Goal: Task Accomplishment & Management: Manage account settings

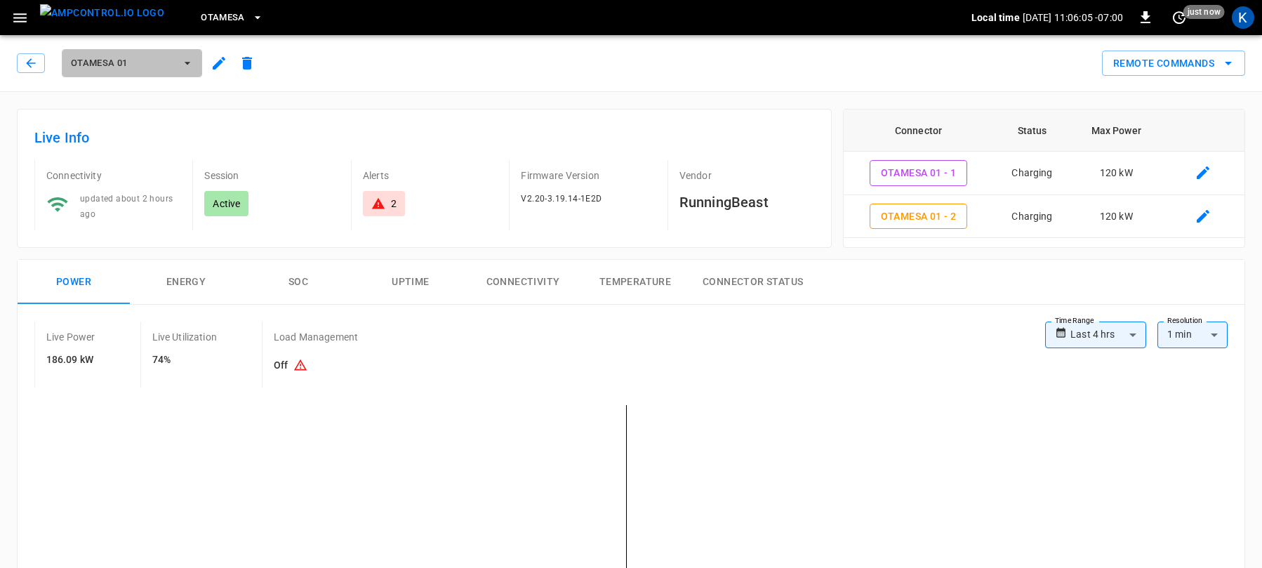
click at [187, 65] on icon "button" at bounding box center [187, 63] width 14 height 14
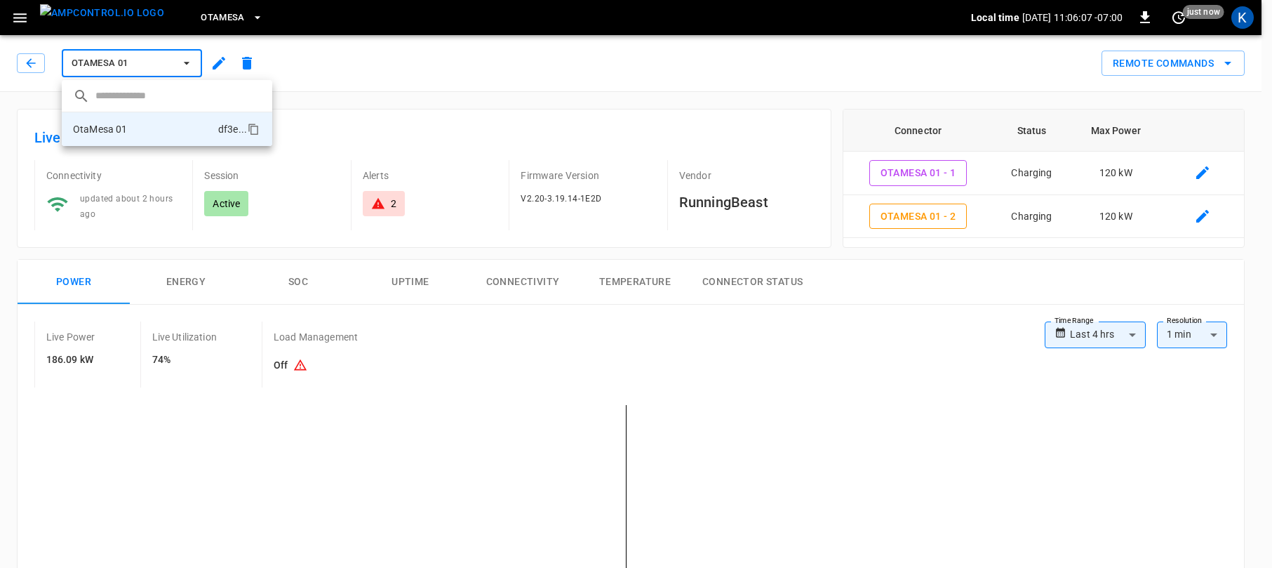
click at [399, 98] on div at bounding box center [636, 284] width 1272 height 568
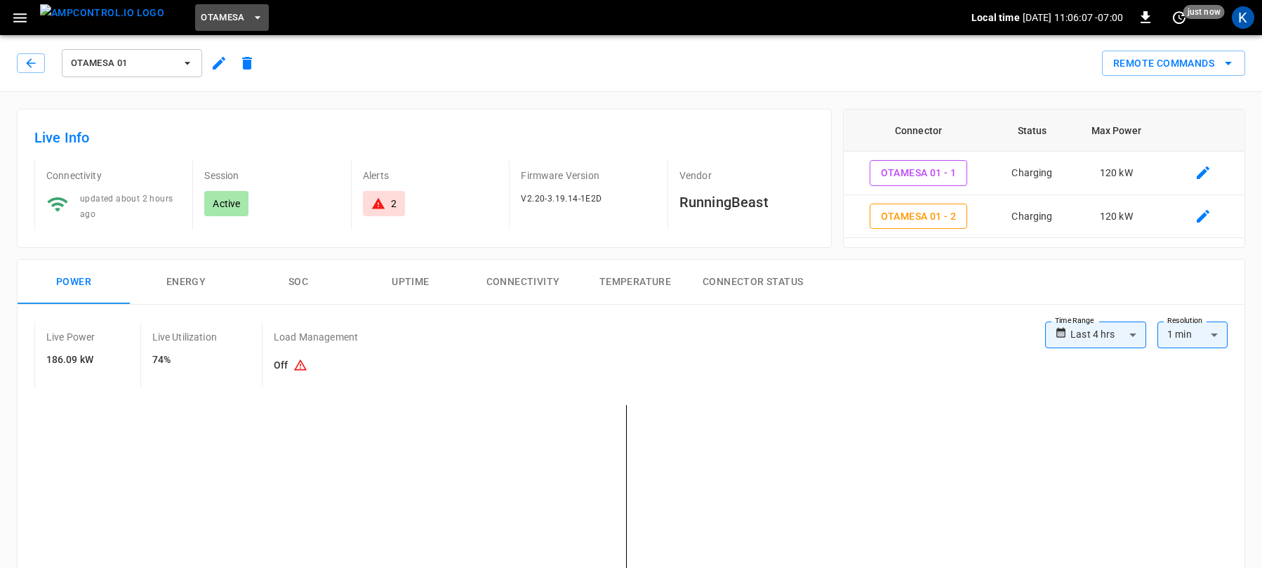
click at [208, 17] on span "OtaMesa" at bounding box center [223, 18] width 44 height 16
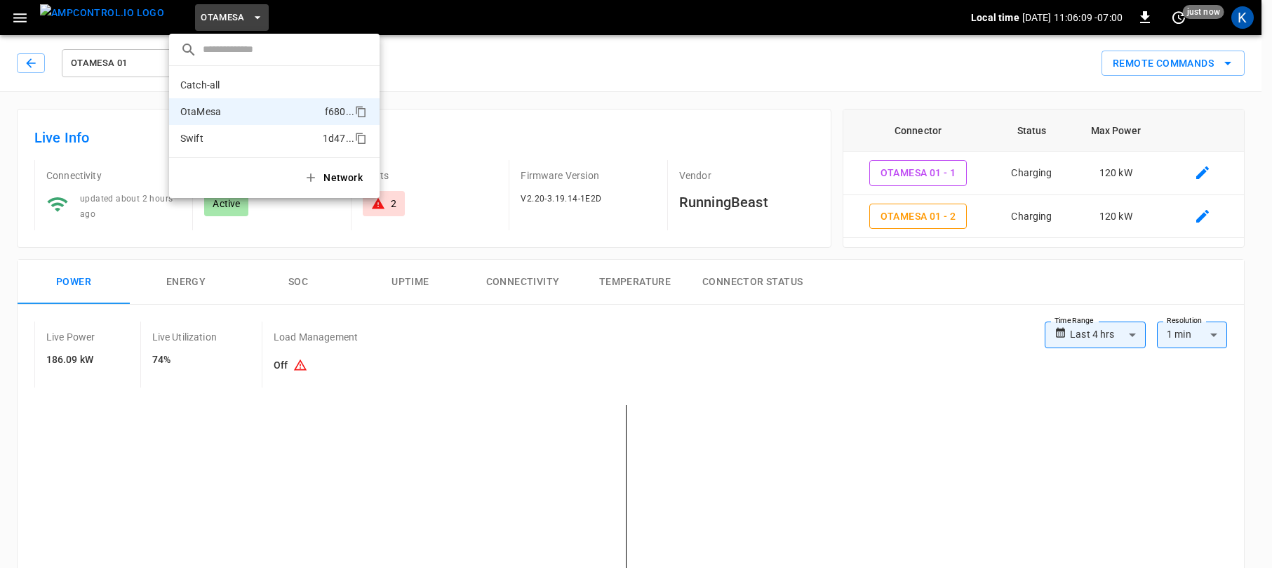
click at [210, 138] on p "Swift" at bounding box center [248, 138] width 137 height 14
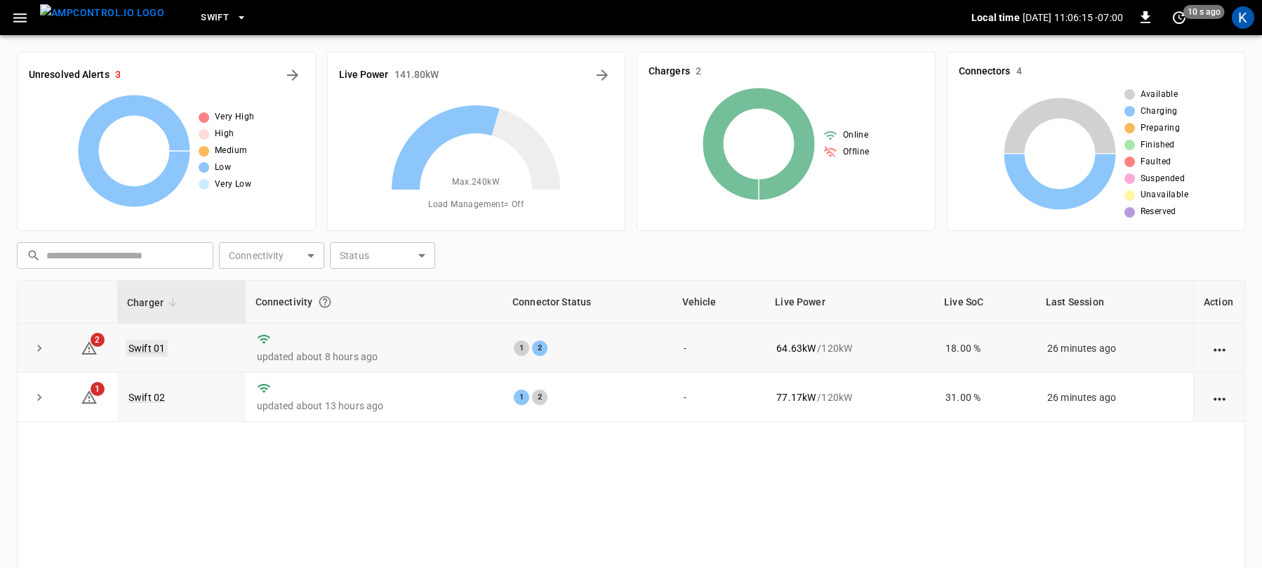
click at [146, 344] on link "Swift 01" at bounding box center [147, 348] width 42 height 17
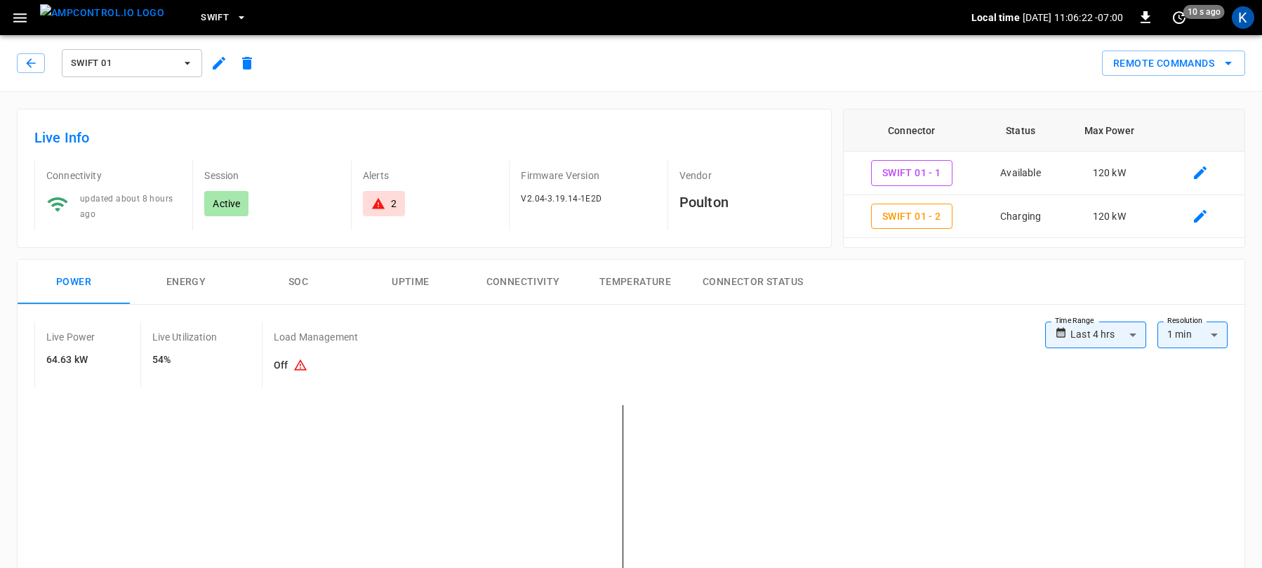
click at [111, 62] on span "Swift 01" at bounding box center [123, 63] width 104 height 16
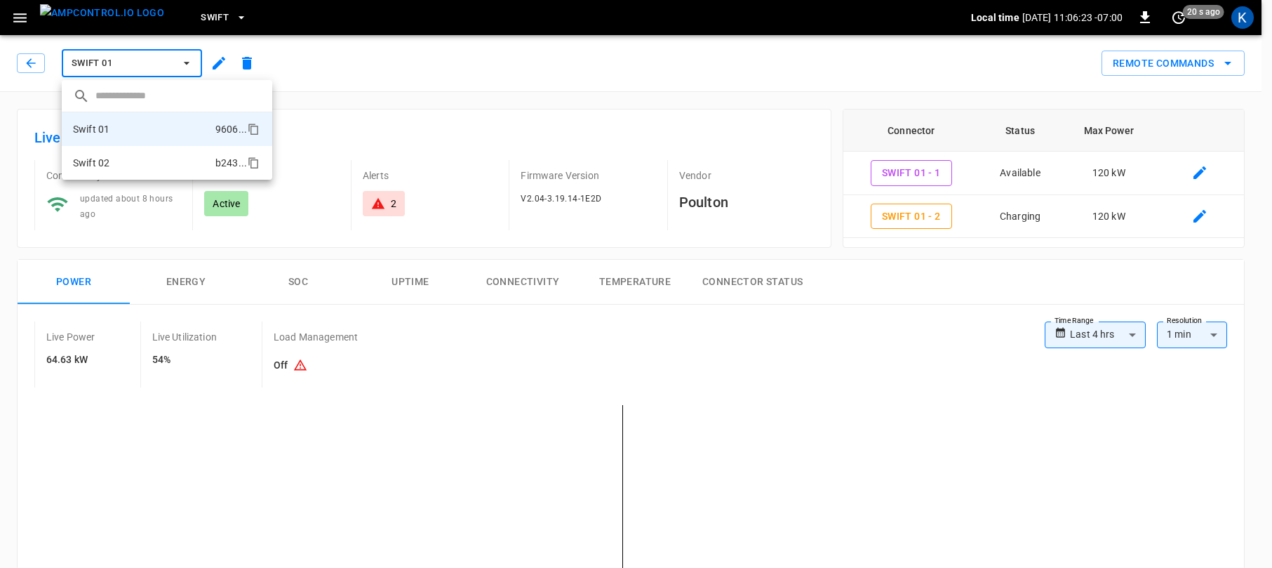
click at [110, 165] on li "Swift 02 b243 ..." at bounding box center [167, 163] width 211 height 34
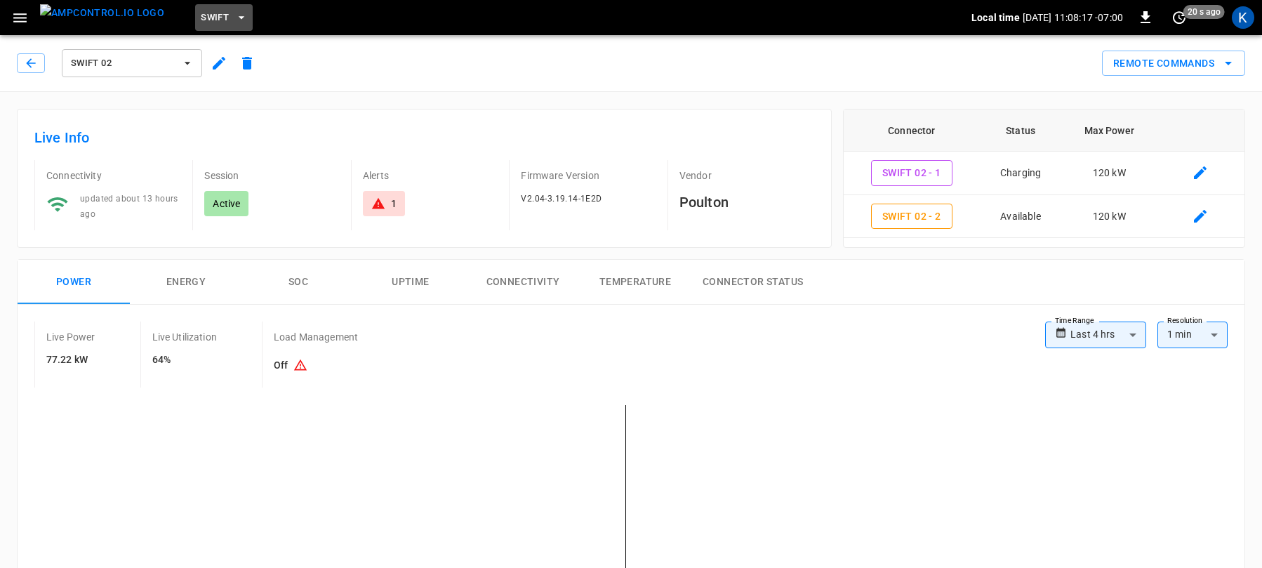
click at [201, 15] on span "Swift" at bounding box center [215, 18] width 28 height 16
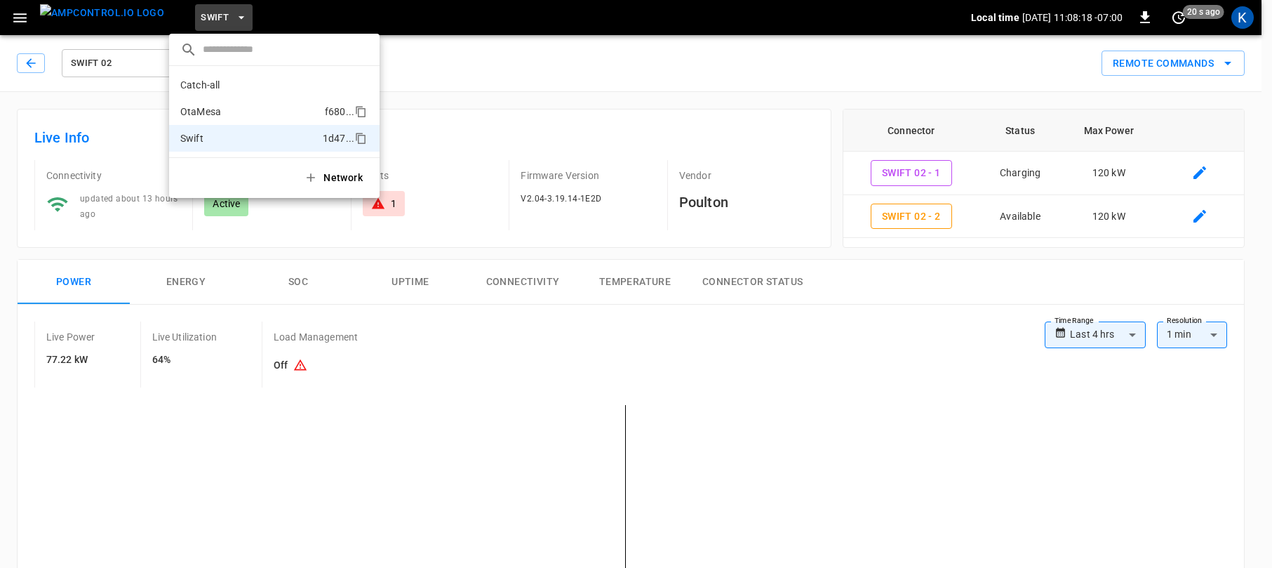
click at [218, 105] on p "OtaMesa" at bounding box center [249, 112] width 139 height 14
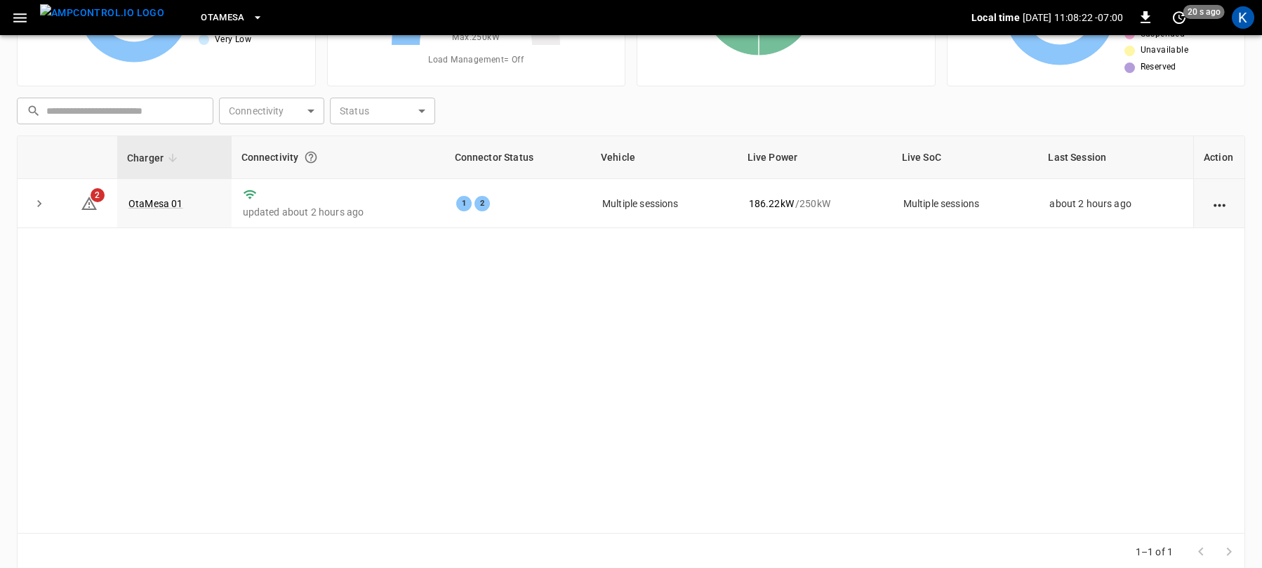
scroll to position [152, 0]
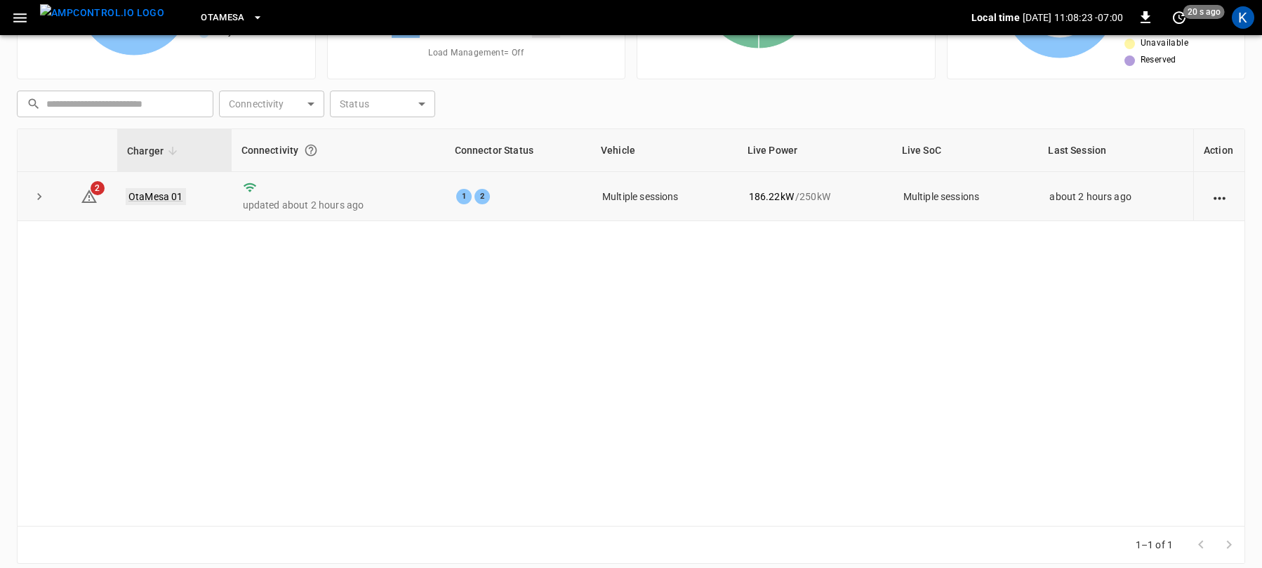
click at [157, 193] on link "OtaMesa 01" at bounding box center [156, 196] width 60 height 17
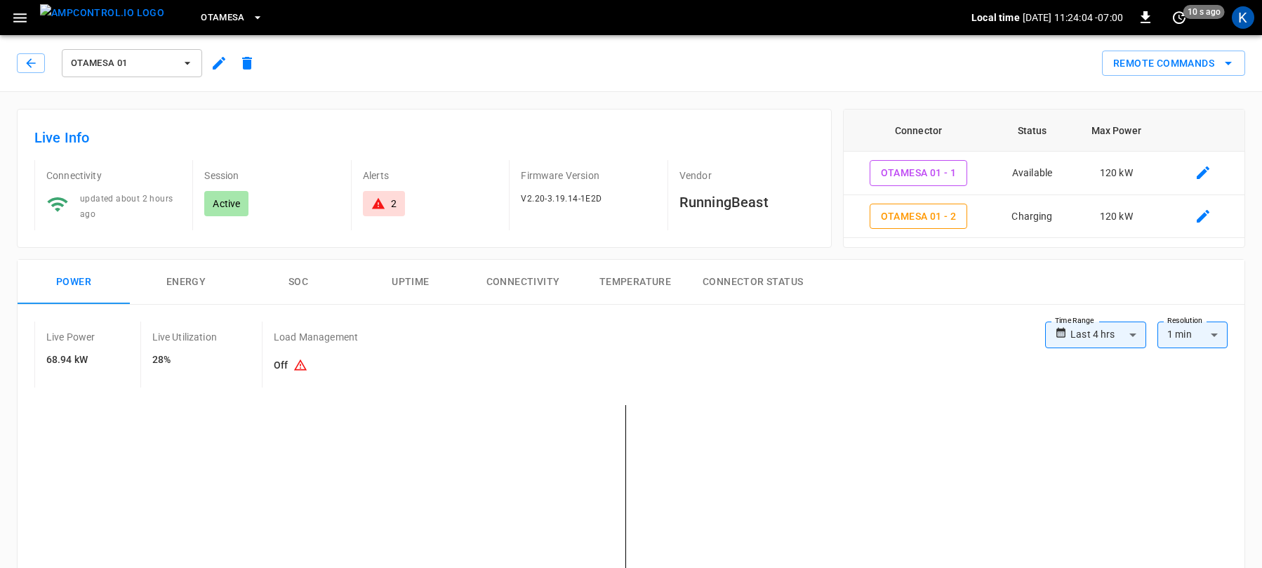
click at [22, 16] on icon "button" at bounding box center [20, 18] width 18 height 18
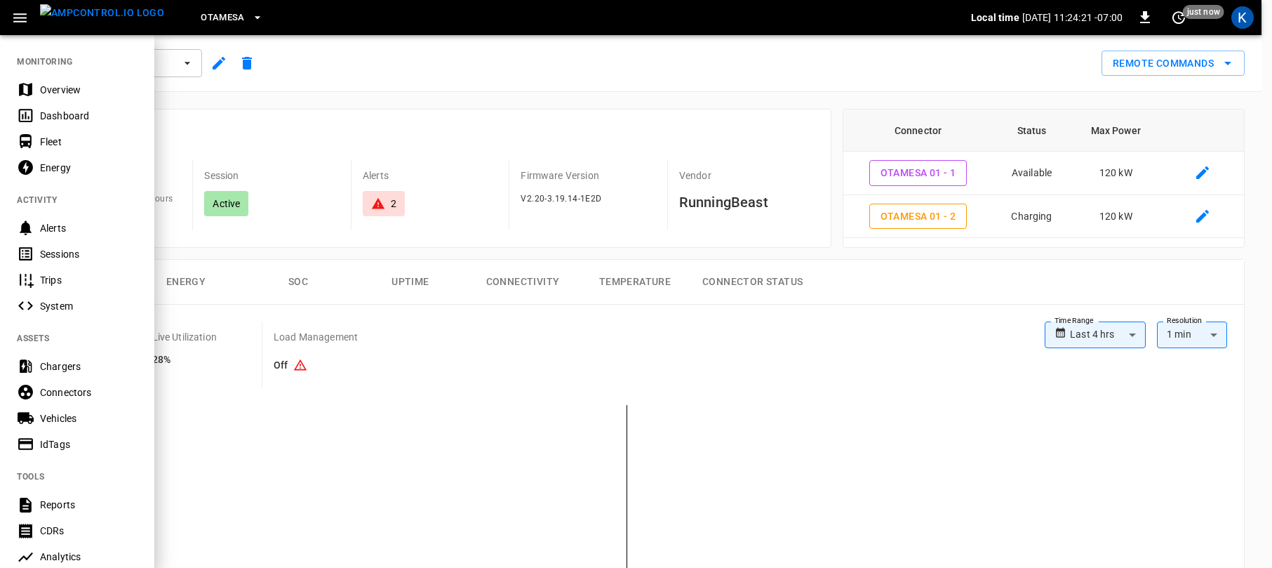
click at [59, 114] on div "Dashboard" at bounding box center [89, 116] width 98 height 14
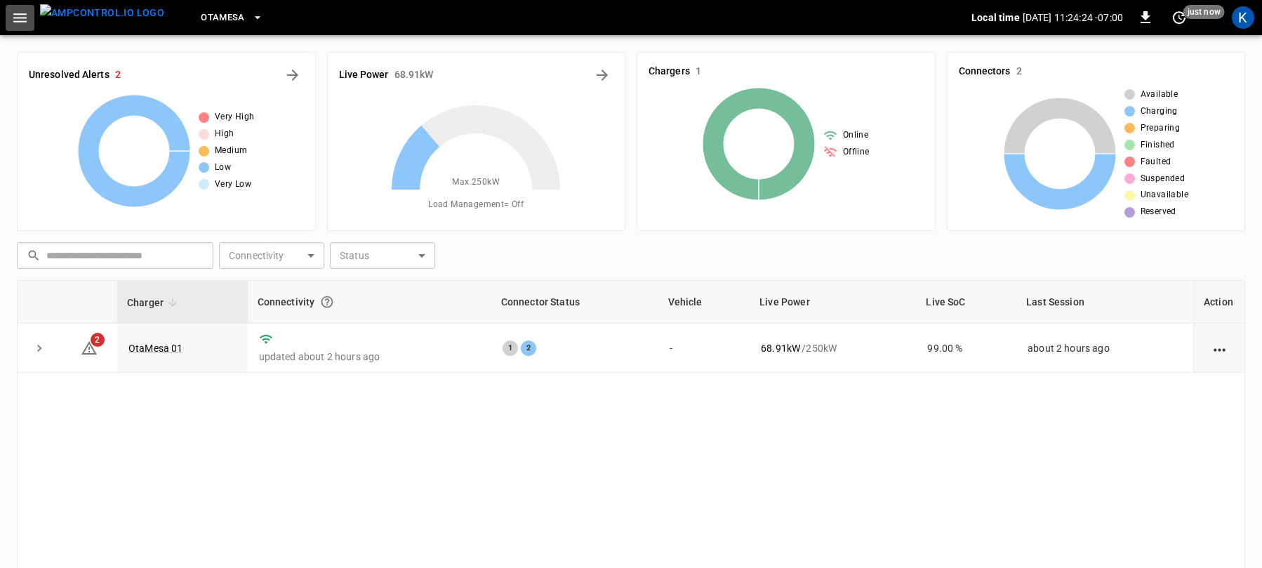
click at [16, 13] on icon "button" at bounding box center [20, 18] width 18 height 18
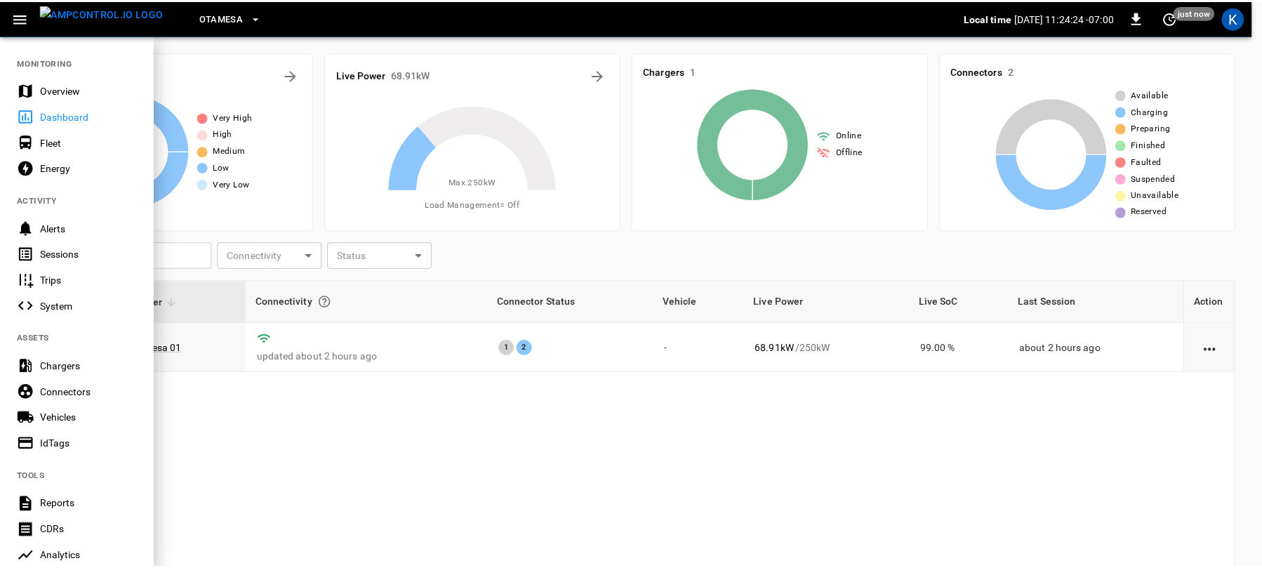
scroll to position [244, 0]
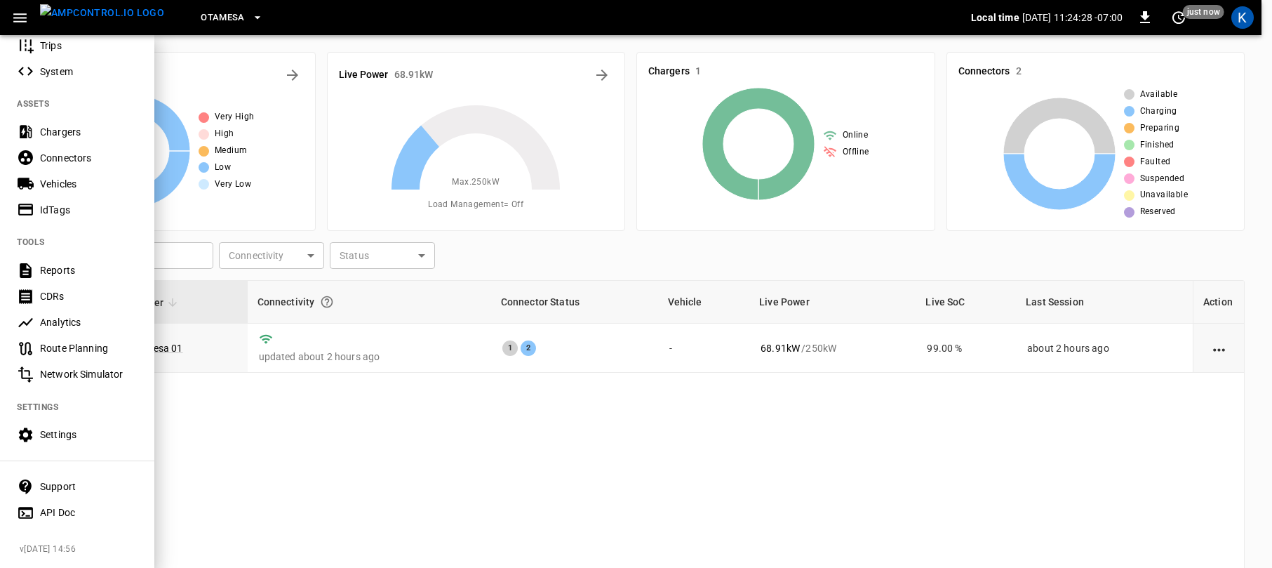
click at [63, 427] on div "Settings" at bounding box center [89, 434] width 98 height 14
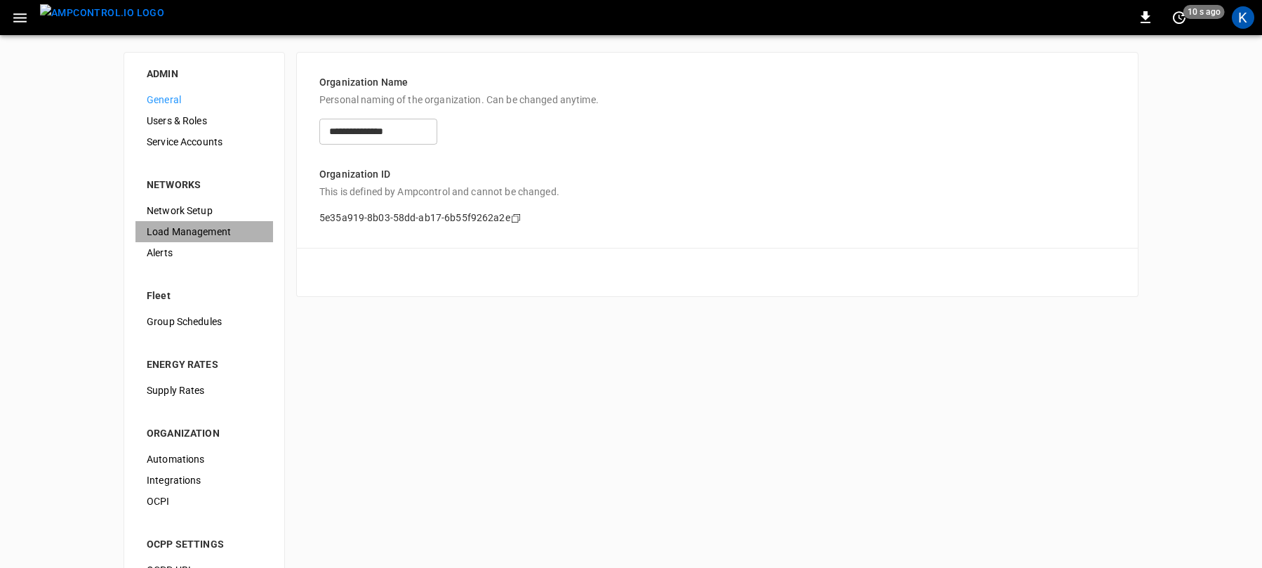
click at [192, 231] on span "Load Management" at bounding box center [204, 232] width 115 height 15
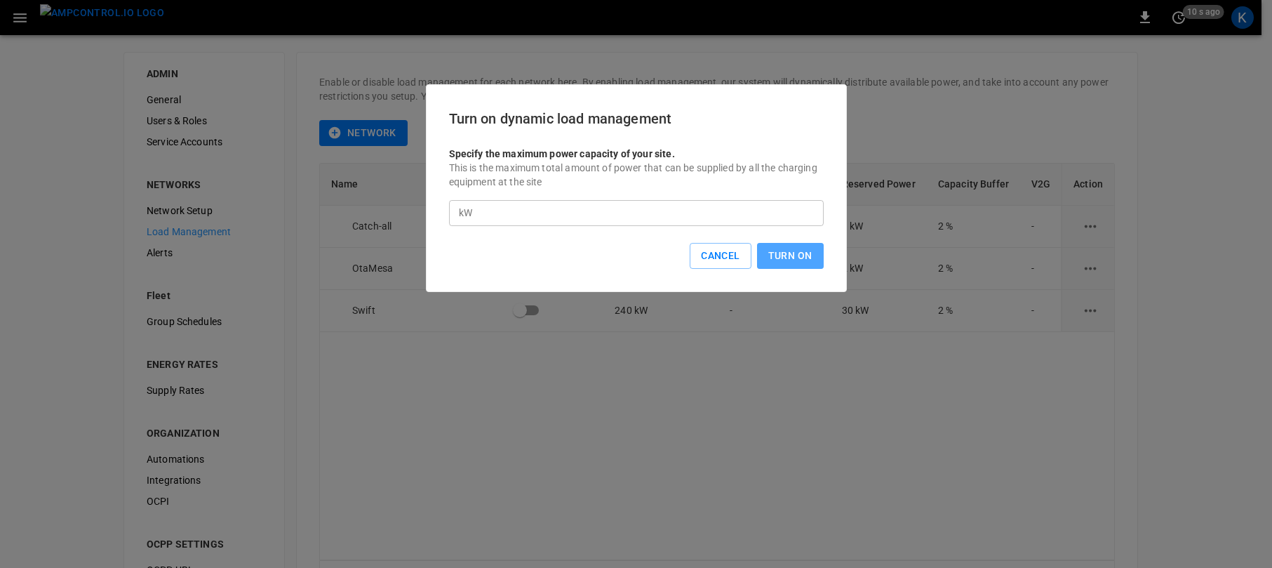
click at [790, 255] on button "Turn On" at bounding box center [790, 256] width 67 height 26
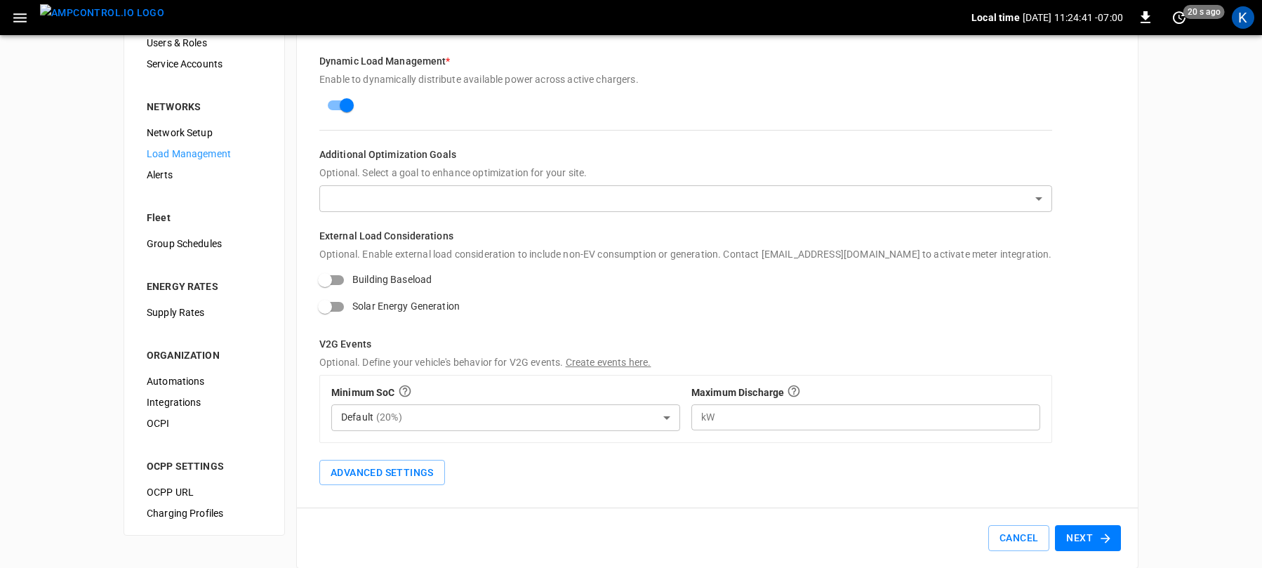
scroll to position [95, 0]
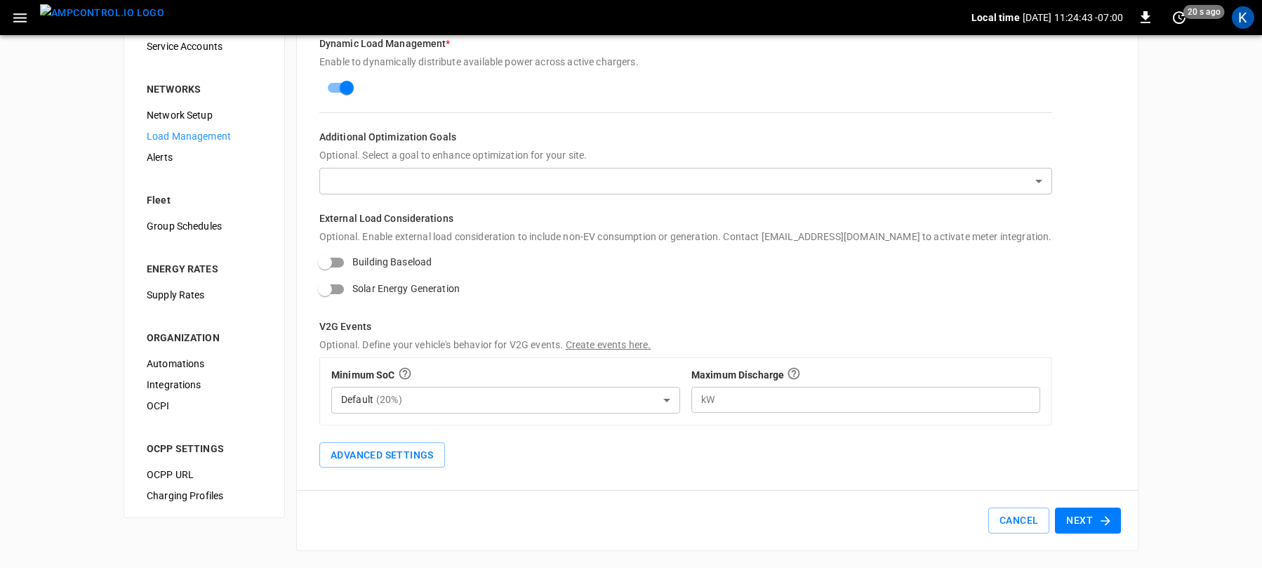
click at [1088, 525] on button "Next" at bounding box center [1088, 520] width 66 height 26
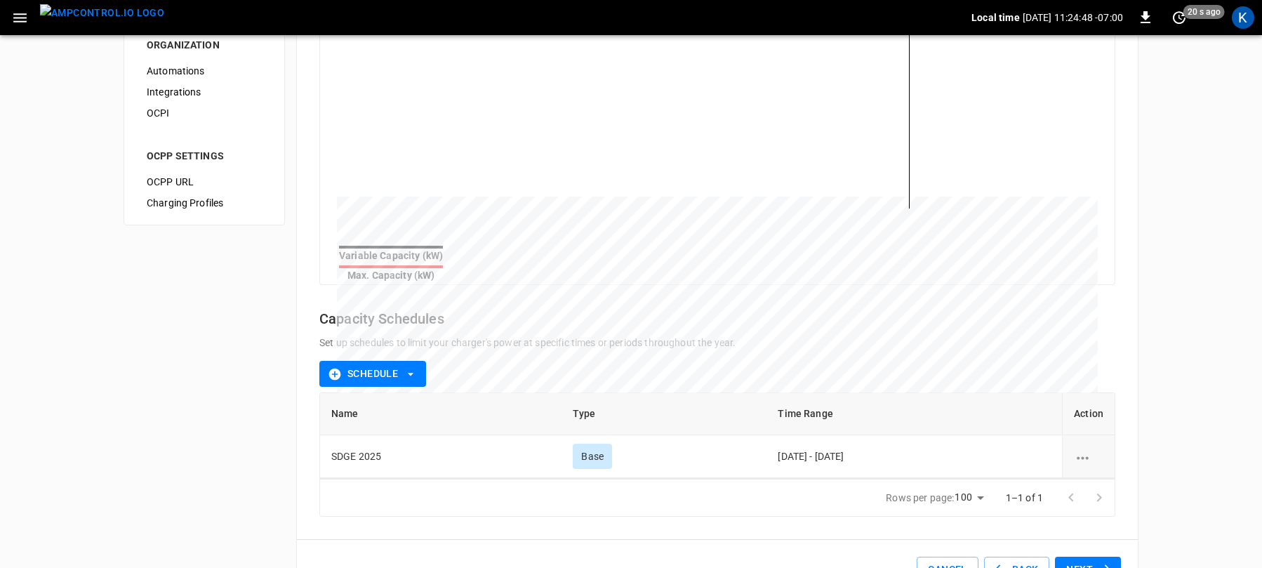
scroll to position [428, 0]
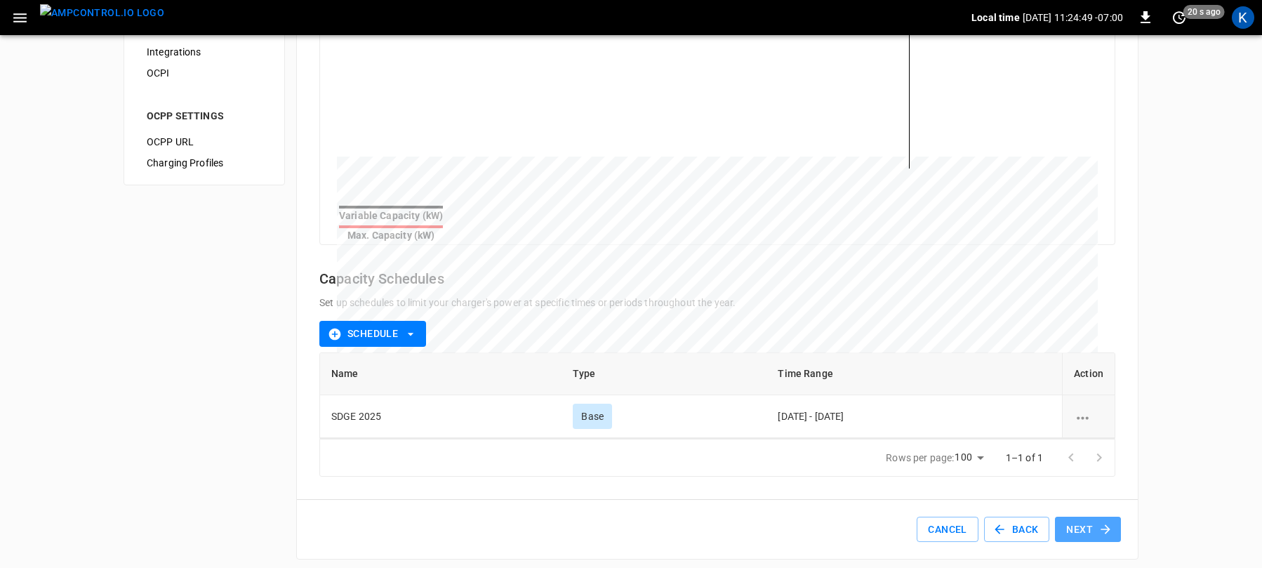
click at [1083, 523] on button "Next" at bounding box center [1088, 530] width 66 height 26
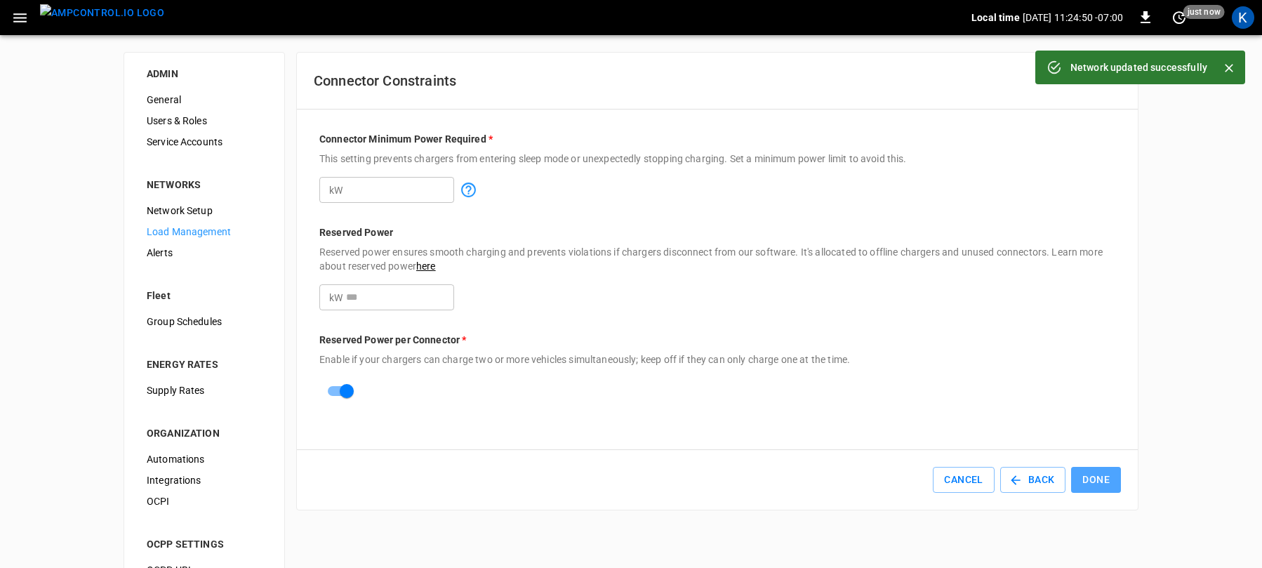
click at [1094, 476] on button "Done" at bounding box center [1096, 480] width 50 height 26
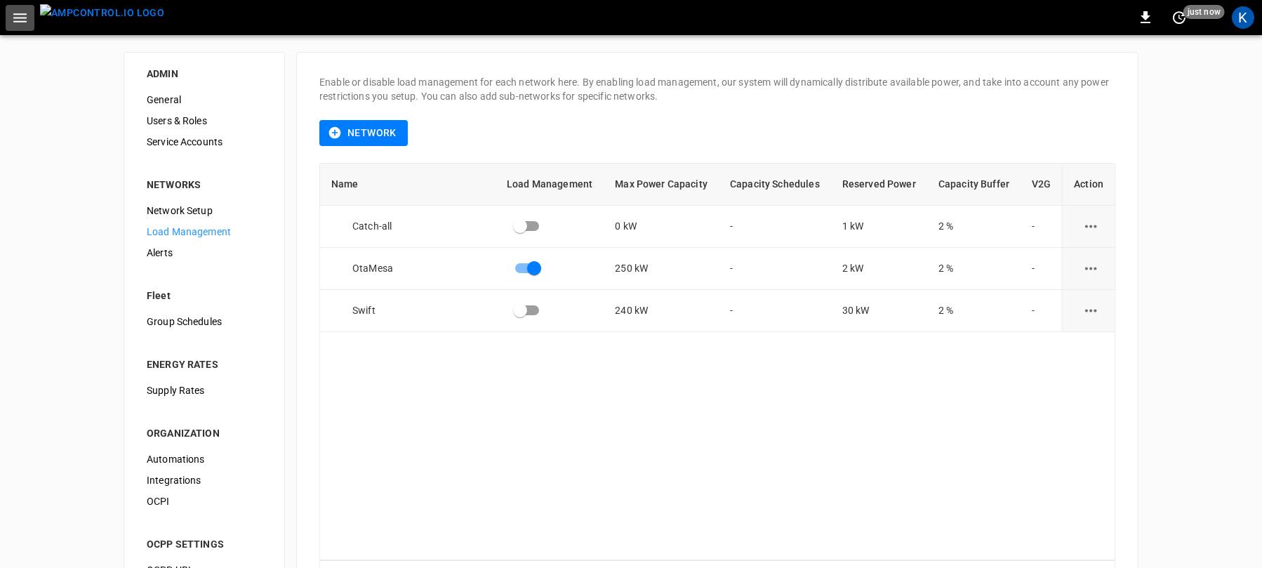
click at [20, 14] on icon "button" at bounding box center [19, 17] width 13 height 9
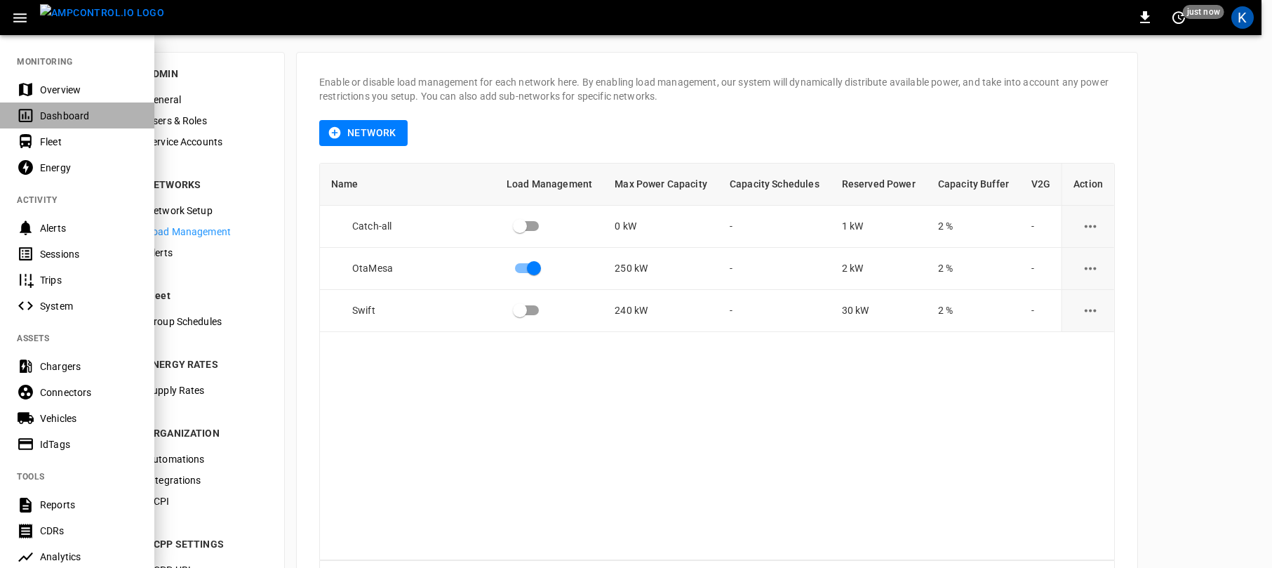
click at [55, 112] on div "Dashboard" at bounding box center [89, 116] width 98 height 14
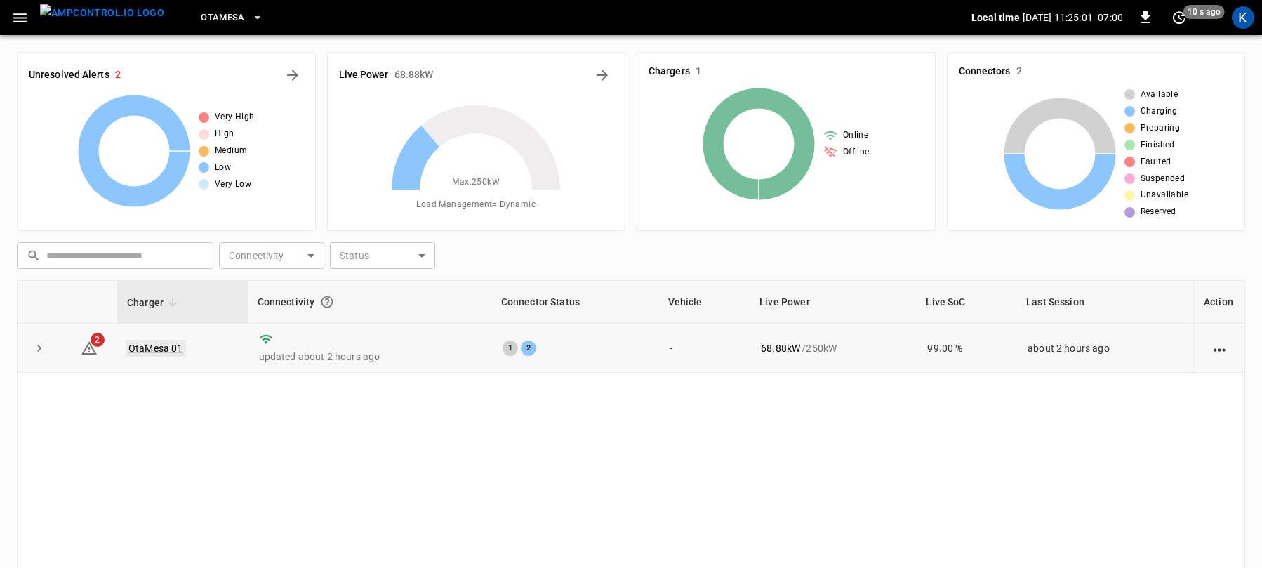
click at [154, 347] on link "OtaMesa 01" at bounding box center [156, 348] width 60 height 17
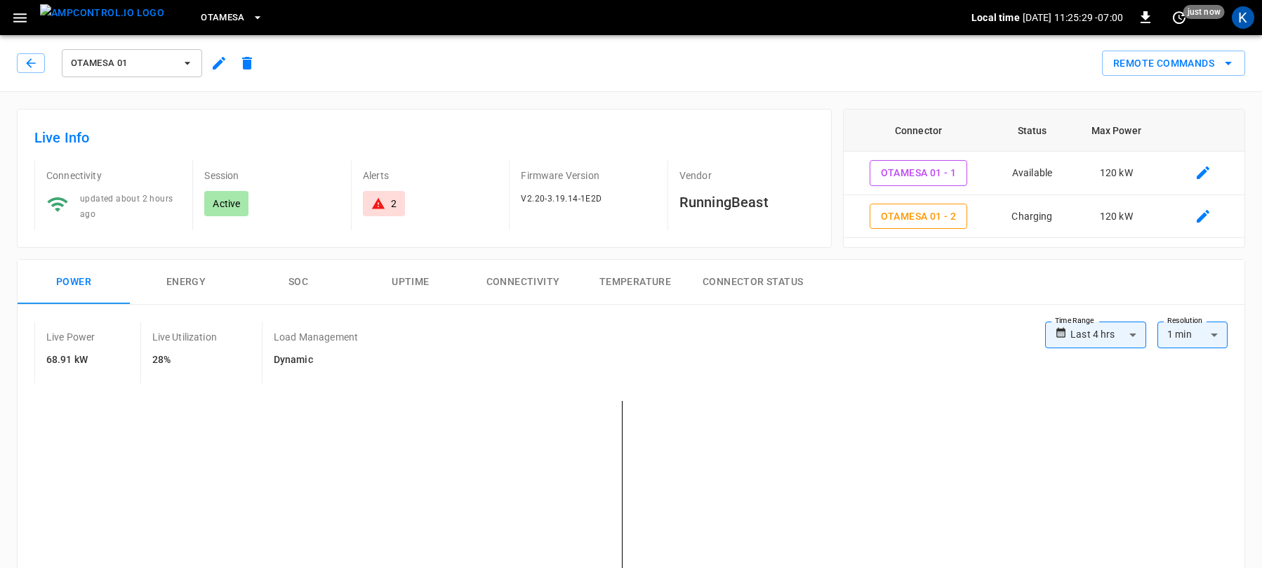
click at [201, 15] on span "OtaMesa" at bounding box center [223, 18] width 44 height 16
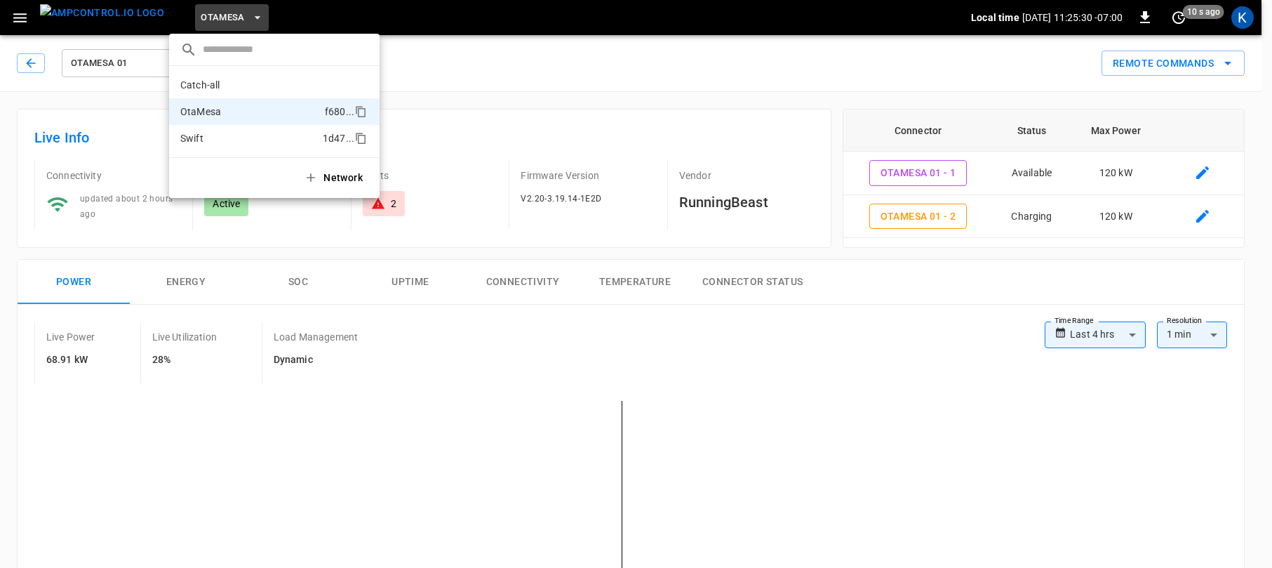
click at [191, 137] on p "Swift" at bounding box center [248, 138] width 137 height 14
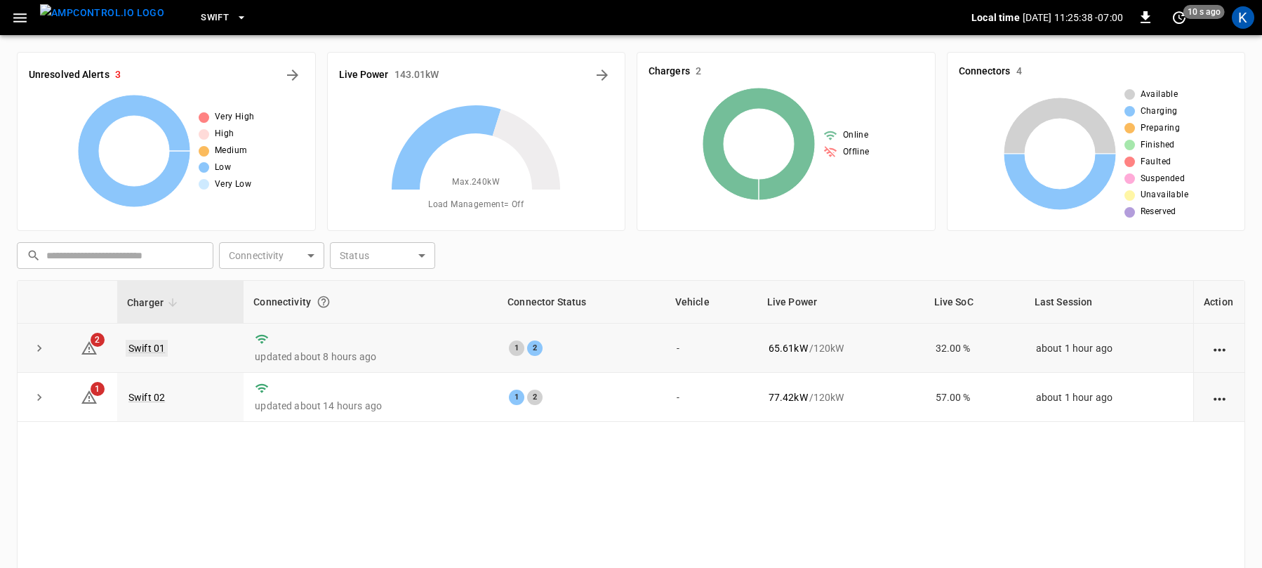
click at [149, 347] on link "Swift 01" at bounding box center [147, 348] width 42 height 17
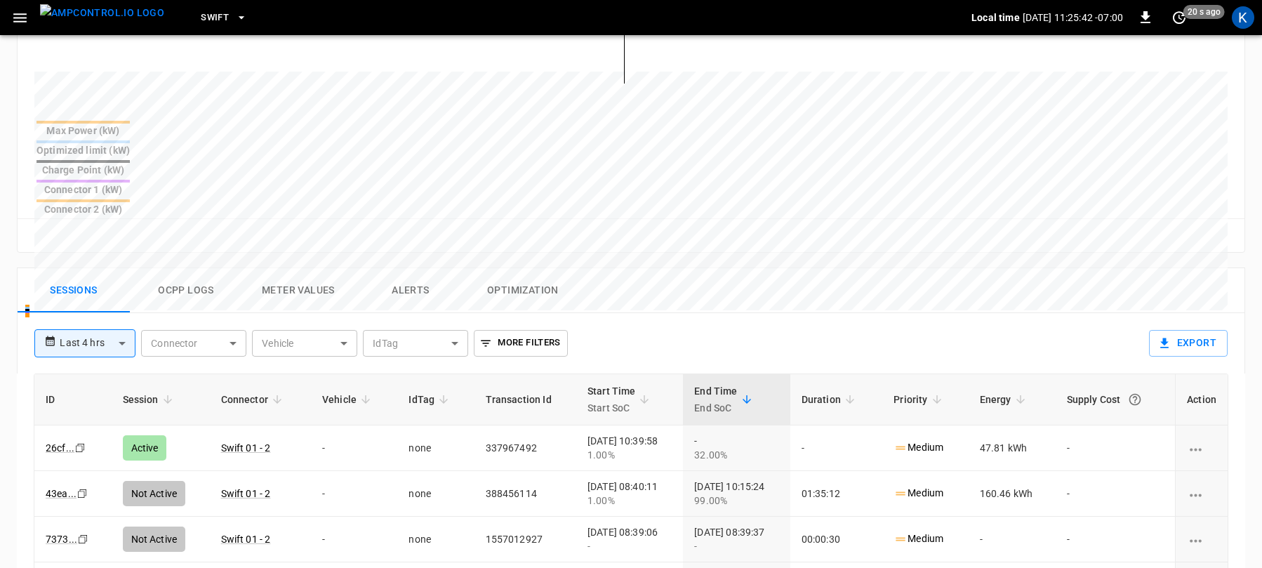
scroll to position [526, 0]
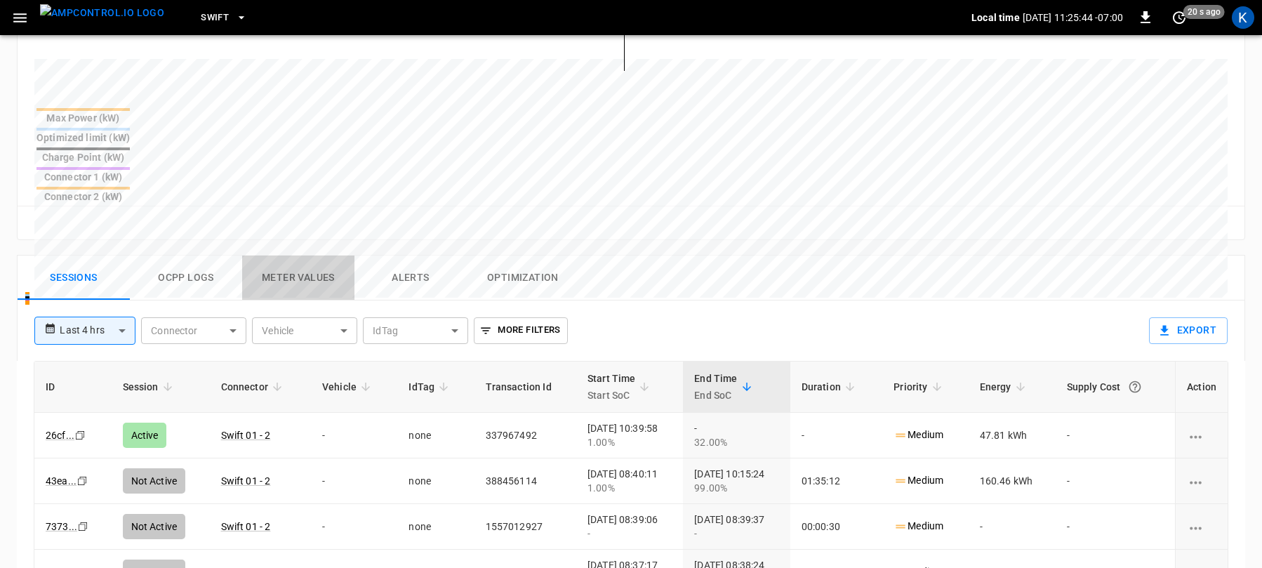
click at [292, 255] on button "Meter Values" at bounding box center [298, 277] width 112 height 45
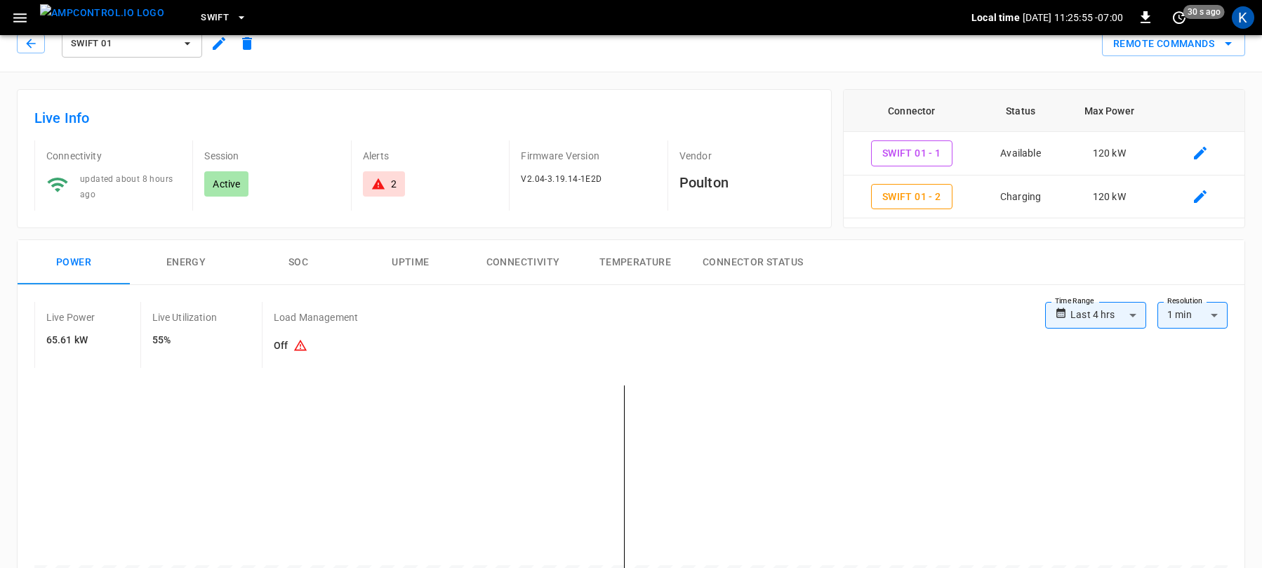
scroll to position [0, 0]
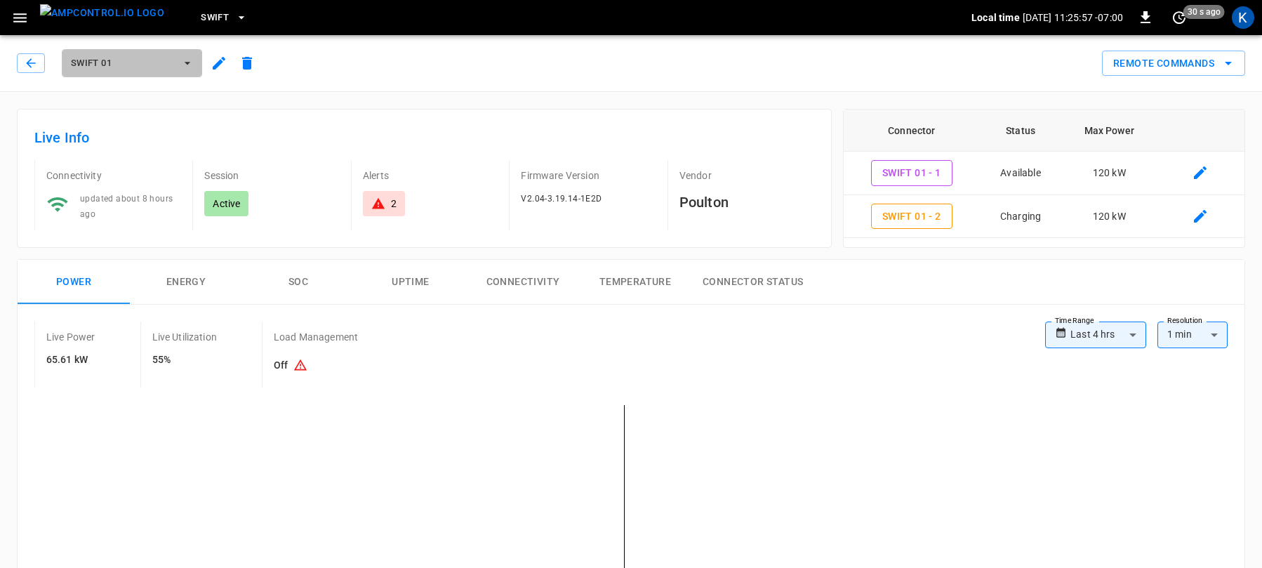
click at [126, 62] on span "Swift 01" at bounding box center [123, 63] width 104 height 16
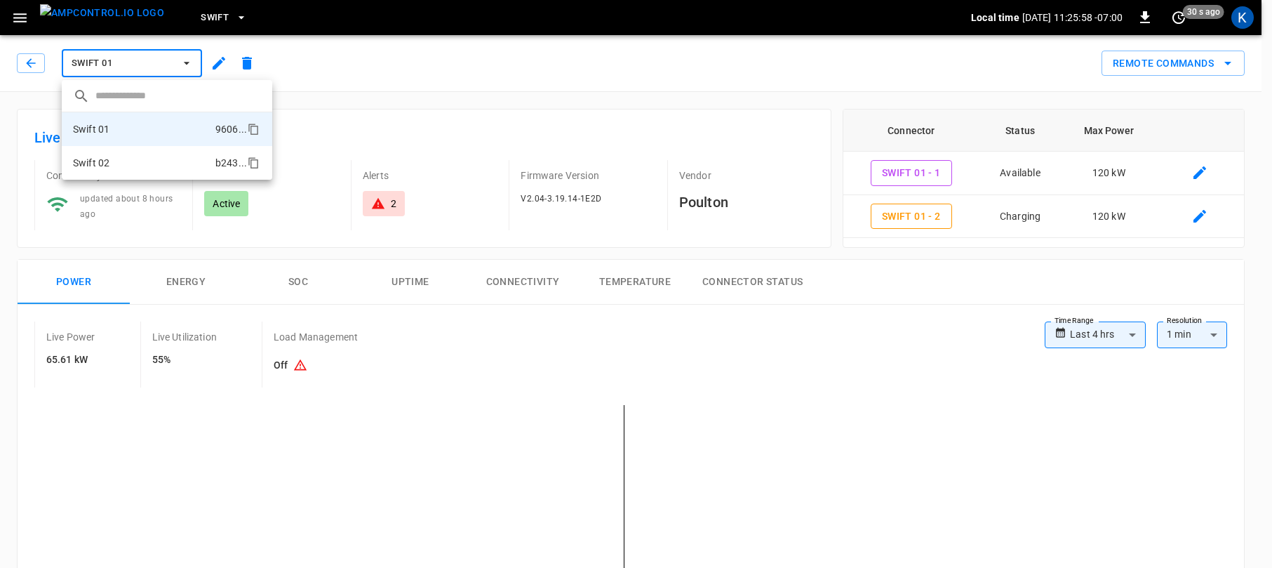
click at [118, 165] on li "Swift 02 b243 ..." at bounding box center [167, 163] width 211 height 34
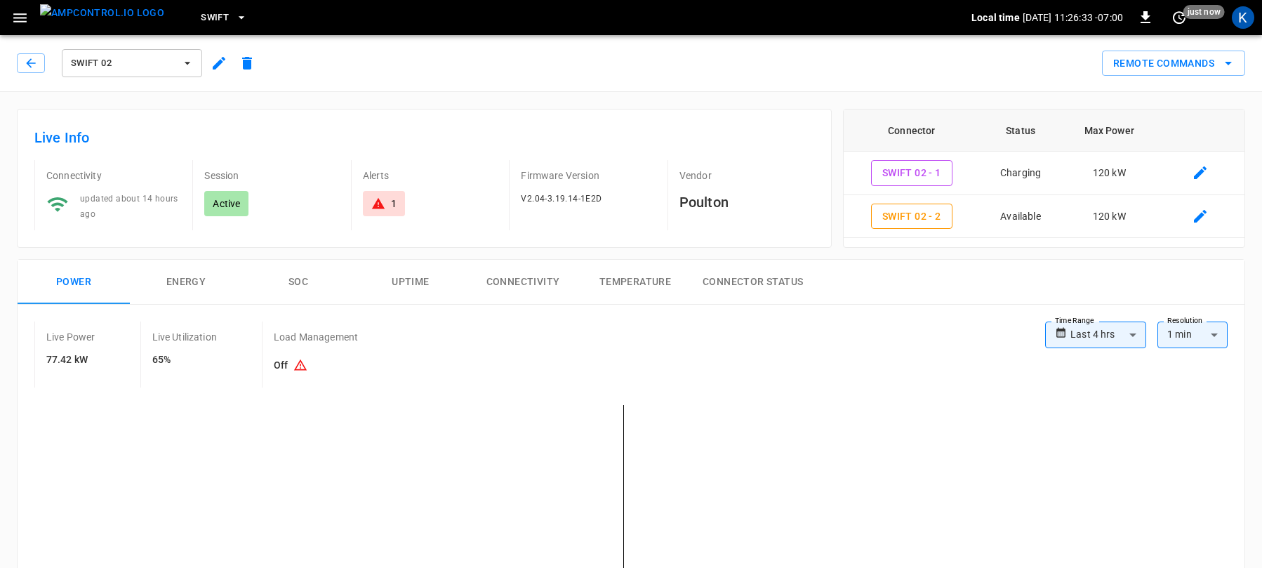
click at [112, 65] on span "Swift 02" at bounding box center [123, 63] width 104 height 16
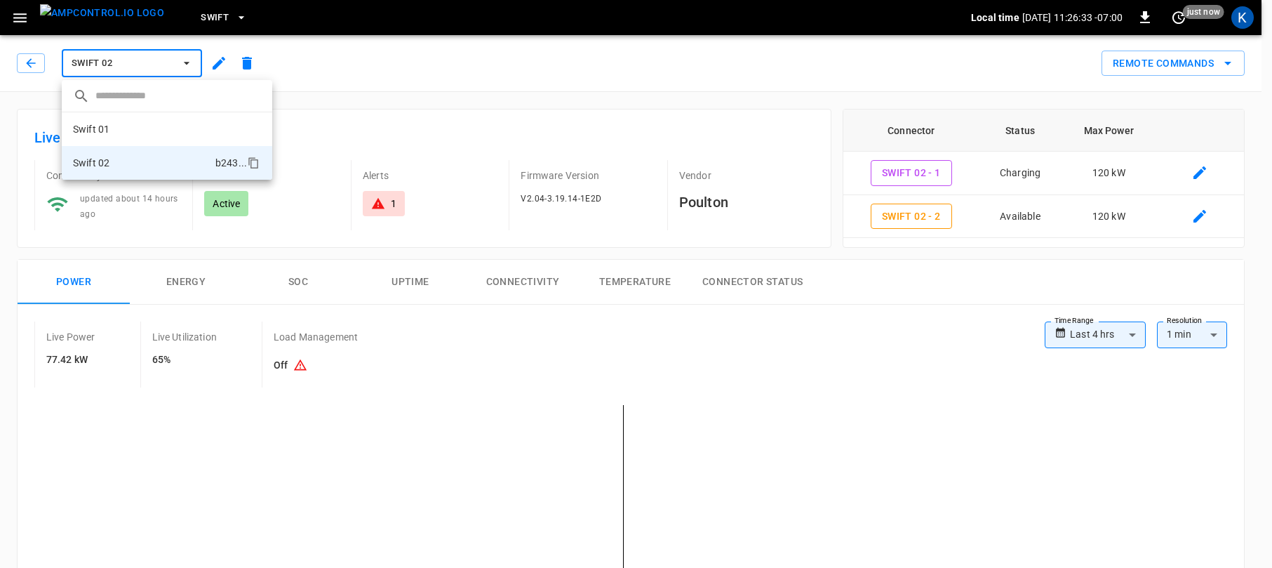
click at [119, 125] on li "Swift 01 9606 ..." at bounding box center [167, 129] width 211 height 34
